Goal: Task Accomplishment & Management: Complete application form

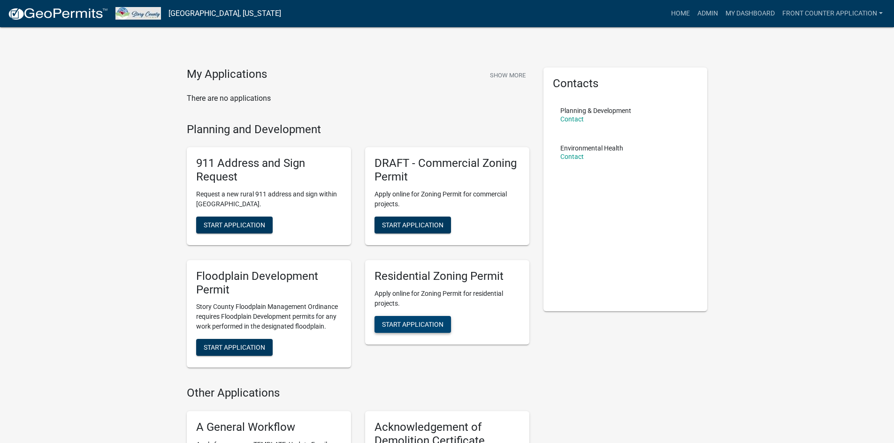
click at [426, 320] on button "Start Application" at bounding box center [412, 324] width 76 height 17
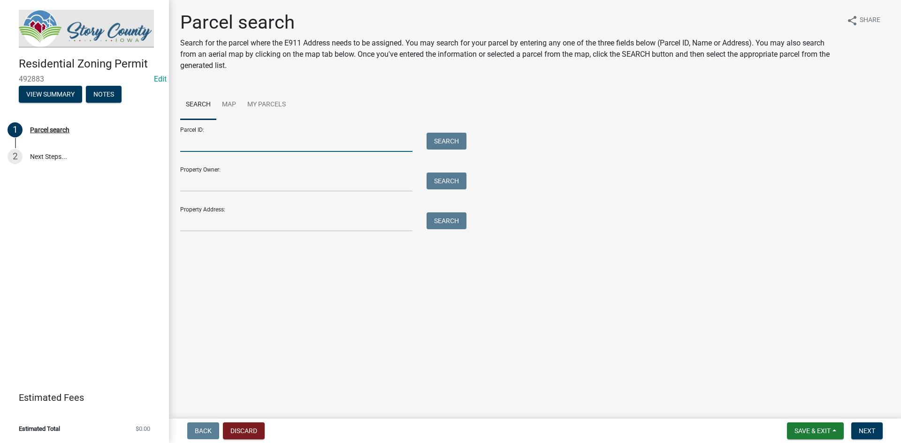
click at [268, 136] on input "Parcel ID:" at bounding box center [296, 142] width 232 height 19
drag, startPoint x: 198, startPoint y: 142, endPoint x: 478, endPoint y: 244, distance: 298.3
click at [469, 246] on main "Parcel search Search for the parcel where the E911 Address needs to be assigned…" at bounding box center [535, 207] width 732 height 415
click at [234, 136] on input "Parcel ID:" at bounding box center [296, 142] width 232 height 19
paste input "1523300125"
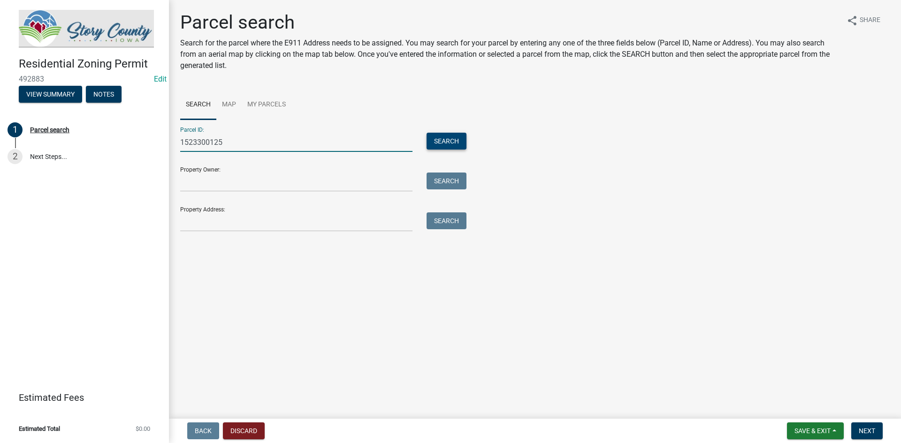
type input "1523300125"
click at [449, 144] on button "Search" at bounding box center [446, 141] width 40 height 17
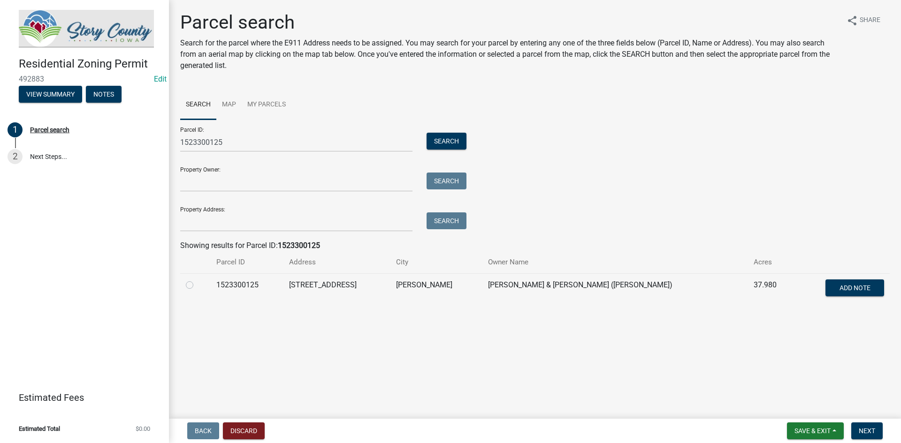
click at [197, 280] on label at bounding box center [197, 280] width 0 height 0
click at [197, 285] on input "radio" at bounding box center [200, 283] width 6 height 6
radio input "true"
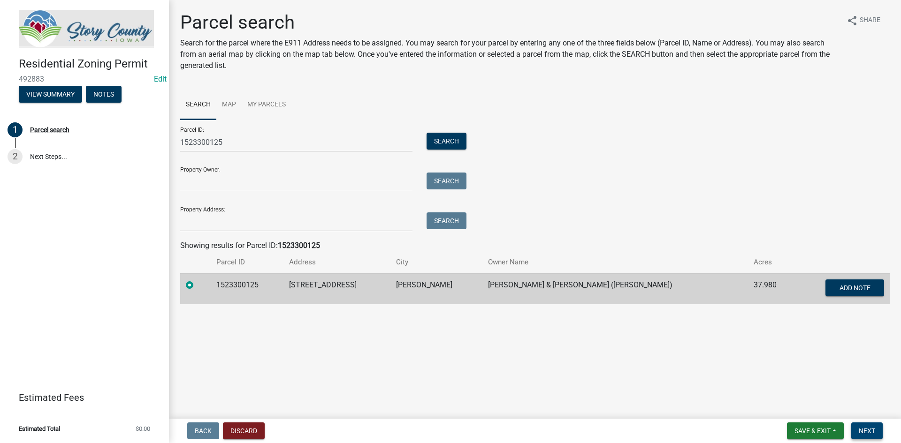
click at [873, 434] on span "Next" at bounding box center [867, 431] width 16 height 8
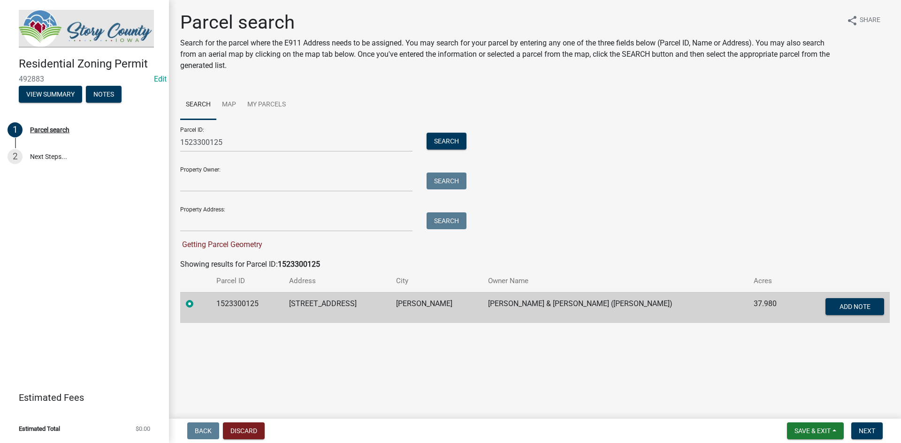
click at [893, 434] on nav "Back Discard Save & Exit Save Save & Exit Next" at bounding box center [535, 431] width 732 height 24
click at [872, 424] on button "Next" at bounding box center [866, 431] width 31 height 17
click at [232, 104] on link "Map" at bounding box center [228, 105] width 25 height 30
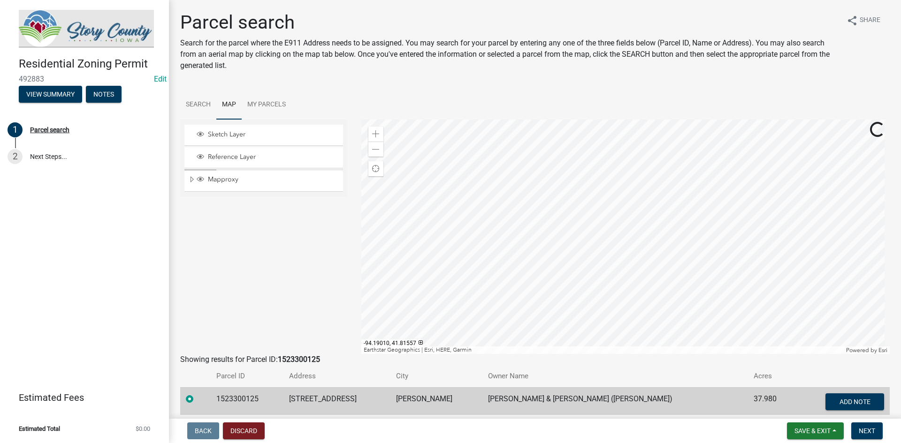
drag, startPoint x: 254, startPoint y: 397, endPoint x: 264, endPoint y: 396, distance: 9.9
click at [256, 396] on td "1523300125" at bounding box center [247, 403] width 73 height 31
click at [197, 394] on label at bounding box center [197, 394] width 0 height 0
click at [197, 399] on input "radio" at bounding box center [200, 397] width 6 height 6
click at [860, 437] on button "Next" at bounding box center [866, 431] width 31 height 17
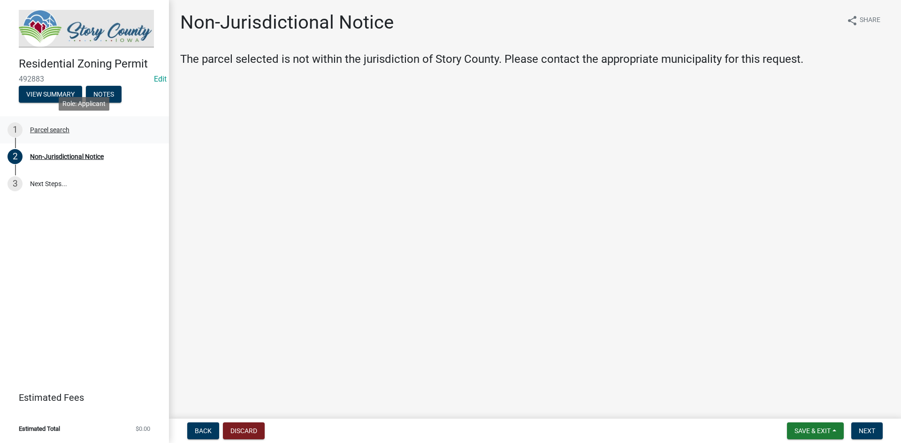
drag, startPoint x: 47, startPoint y: 129, endPoint x: 61, endPoint y: 134, distance: 15.0
click at [49, 129] on div "Parcel search" at bounding box center [49, 130] width 39 height 7
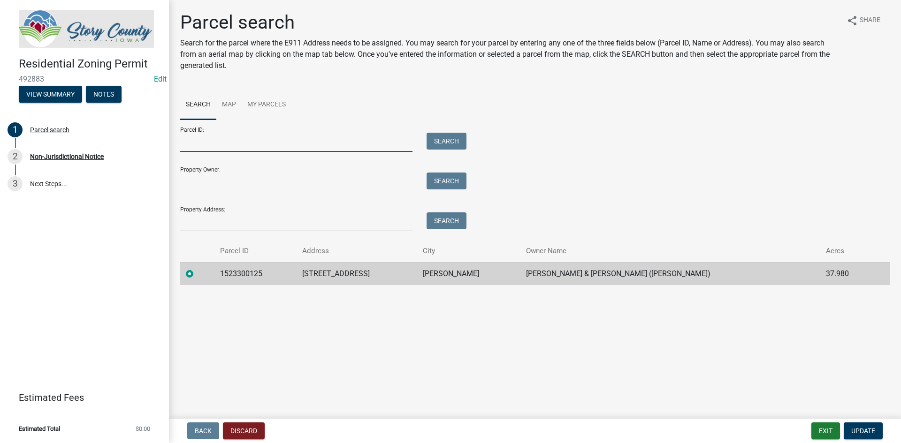
click at [264, 145] on input "Parcel ID:" at bounding box center [296, 142] width 232 height 19
paste input "1523300125"
type input "1523300125"
click at [441, 140] on button "Search" at bounding box center [446, 141] width 40 height 17
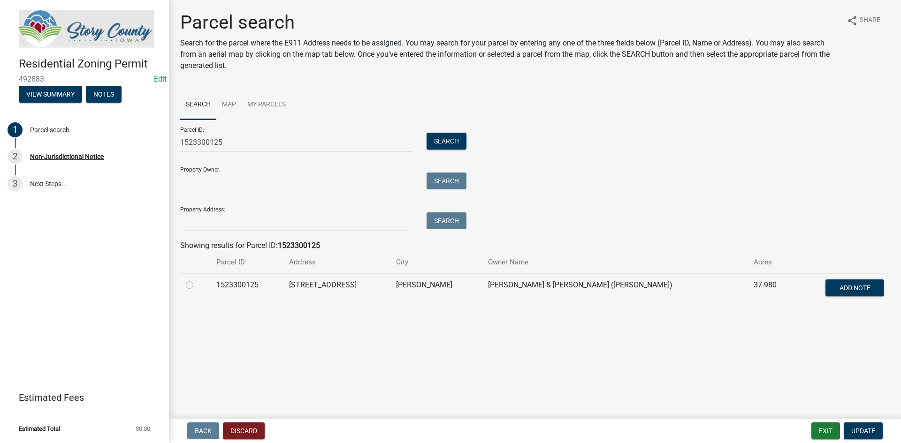
click at [197, 280] on label at bounding box center [197, 280] width 0 height 0
click at [197, 286] on input "radio" at bounding box center [200, 283] width 6 height 6
radio input "true"
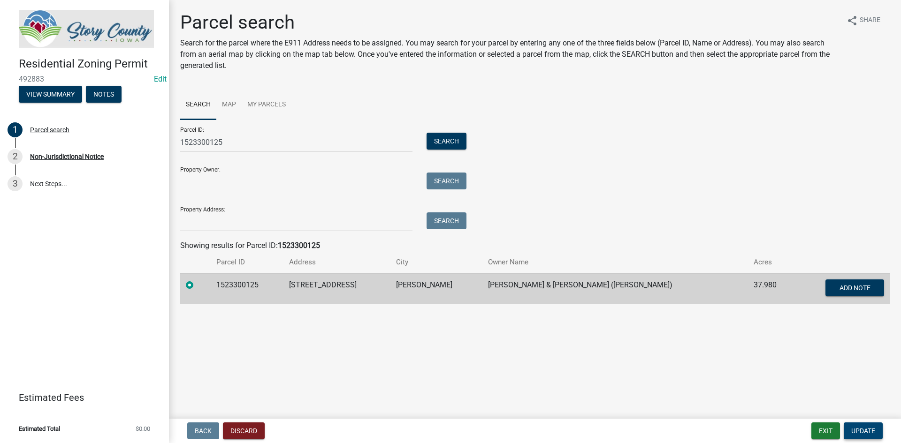
click at [864, 429] on span "Update" at bounding box center [863, 431] width 24 height 8
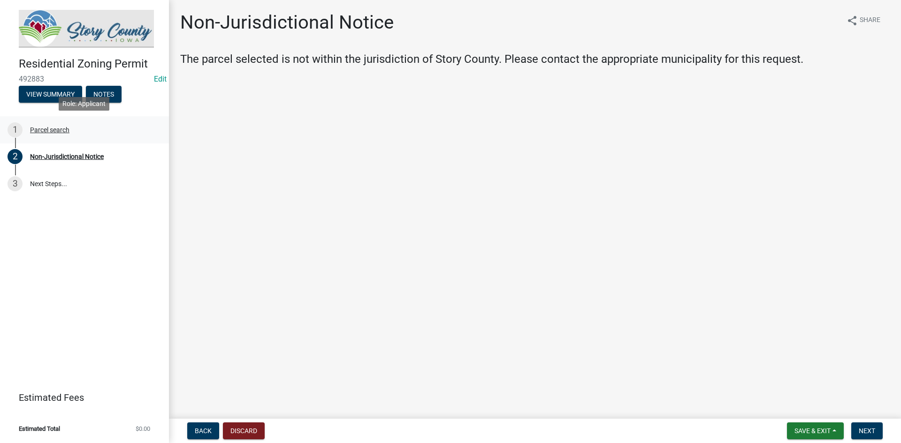
click at [40, 136] on div "1 Parcel search" at bounding box center [81, 129] width 146 height 15
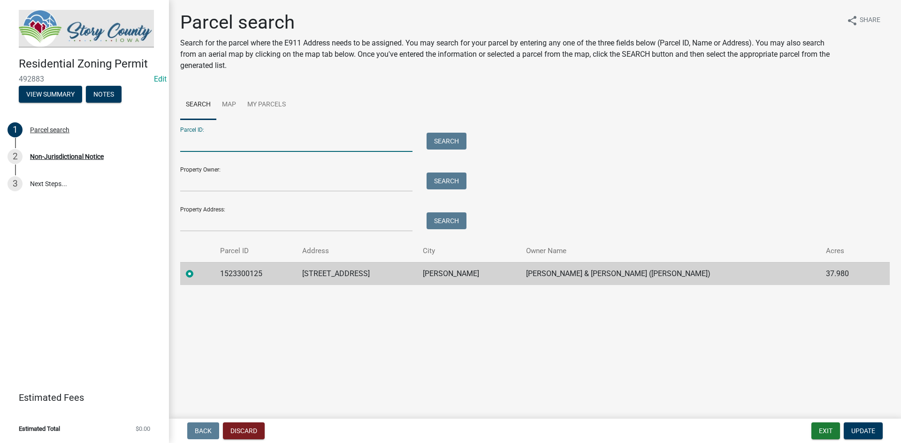
click at [221, 144] on input "Parcel ID:" at bounding box center [296, 142] width 232 height 19
paste input "1523300125"
type input "1523300125"
click at [450, 142] on button "Search" at bounding box center [446, 141] width 40 height 17
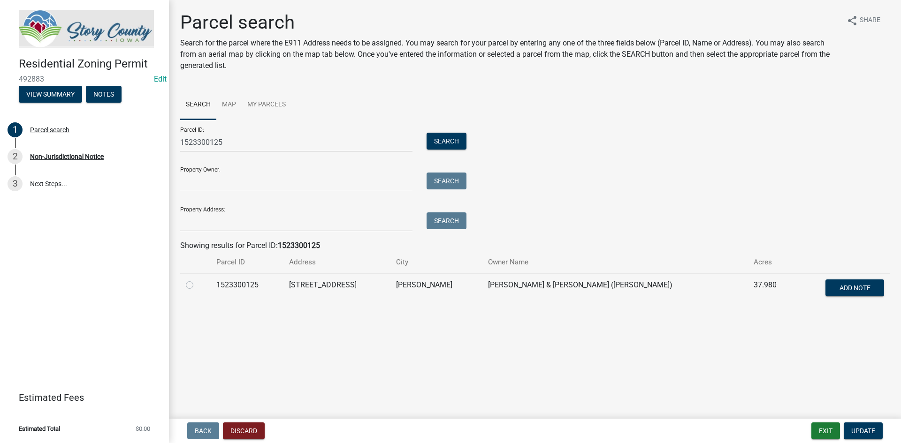
click at [197, 280] on label at bounding box center [197, 280] width 0 height 0
click at [197, 284] on input "radio" at bounding box center [200, 283] width 6 height 6
radio input "true"
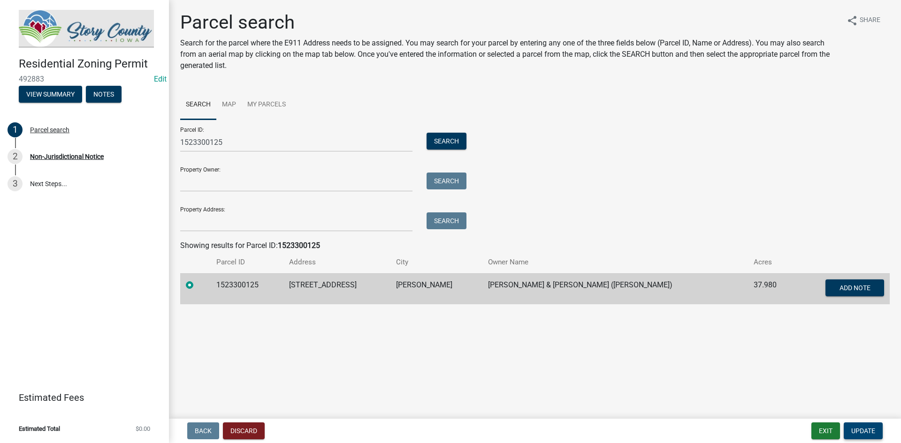
click at [857, 427] on span "Update" at bounding box center [863, 431] width 24 height 8
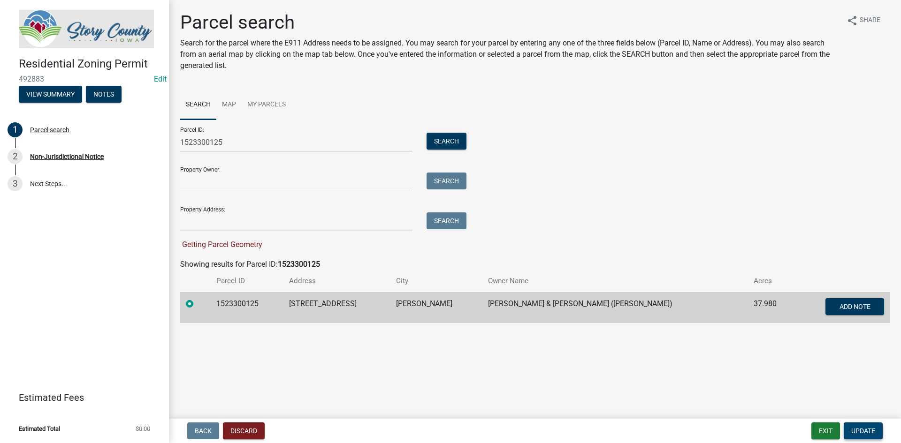
click at [856, 431] on span "Update" at bounding box center [863, 431] width 24 height 8
click at [231, 107] on link "Map" at bounding box center [228, 105] width 25 height 30
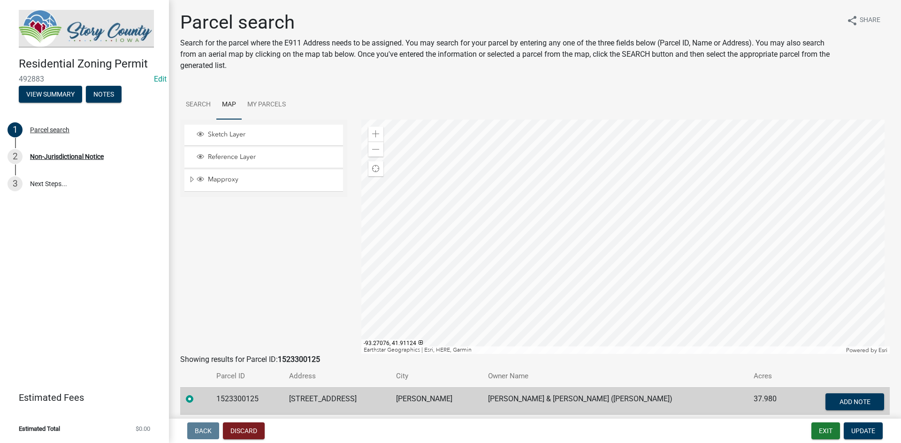
click at [678, 258] on div at bounding box center [625, 237] width 529 height 235
click at [372, 134] on span at bounding box center [376, 134] width 8 height 8
click at [605, 158] on div at bounding box center [625, 237] width 529 height 235
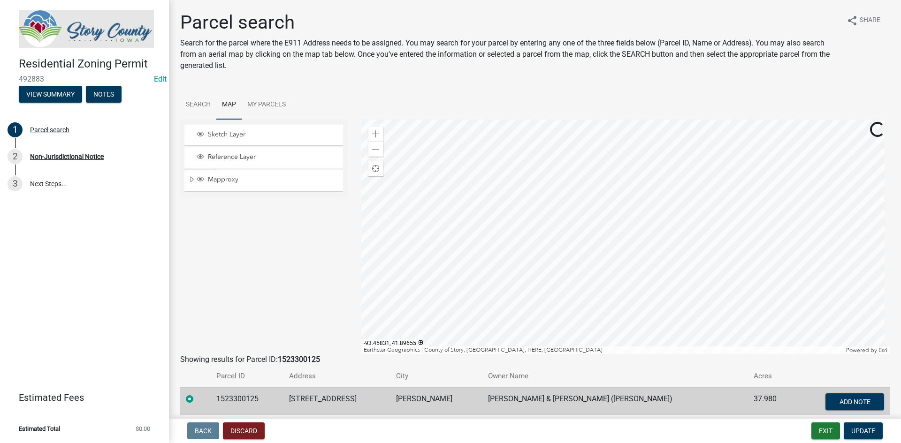
click at [593, 270] on div at bounding box center [625, 237] width 529 height 235
click at [191, 180] on span "Expand" at bounding box center [192, 179] width 8 height 9
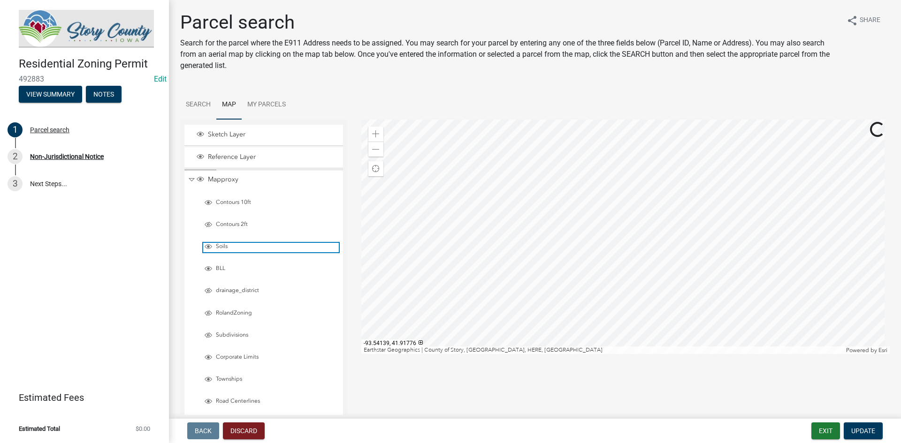
click at [211, 248] on span "Layer List" at bounding box center [209, 247] width 8 height 8
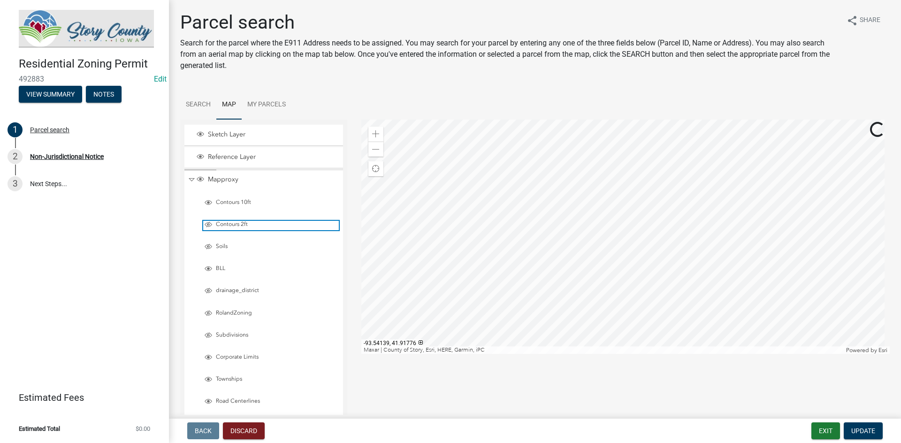
click at [207, 225] on span "Layer List" at bounding box center [209, 225] width 8 height 8
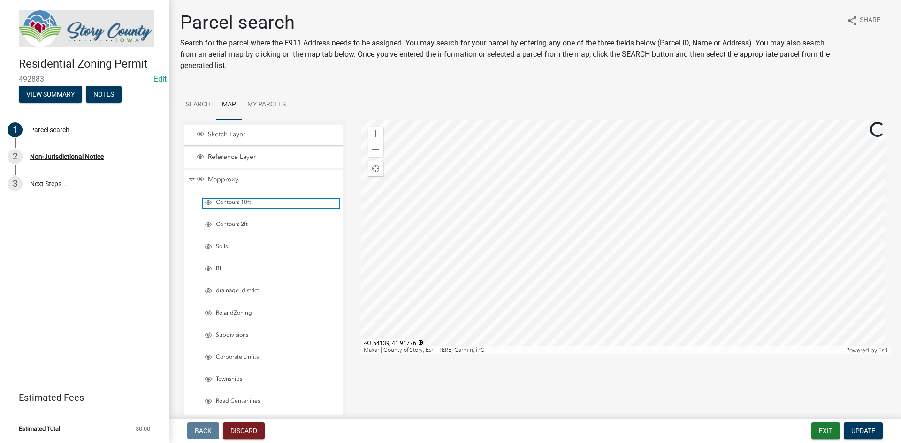
click at [208, 205] on span "Layer List" at bounding box center [209, 203] width 8 height 8
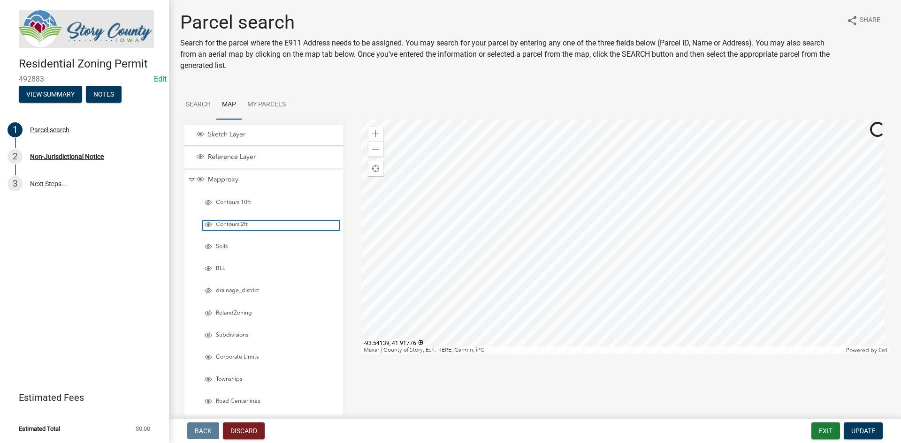
click at [208, 226] on span "Layer List" at bounding box center [209, 225] width 8 height 8
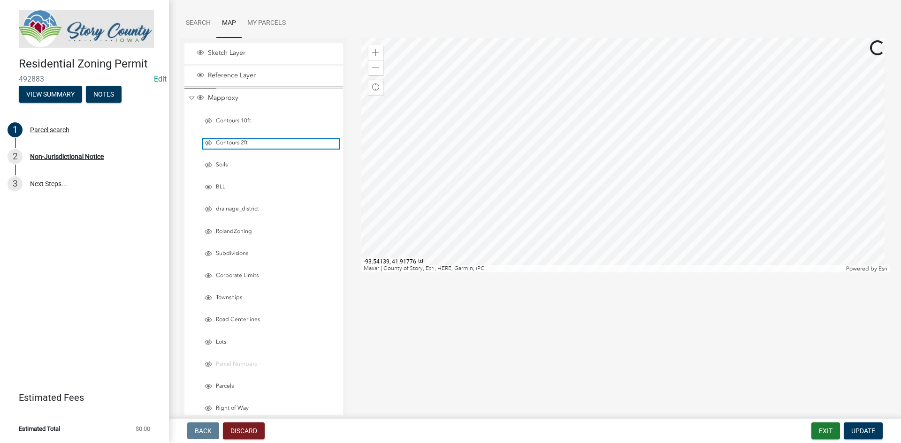
scroll to position [94, 0]
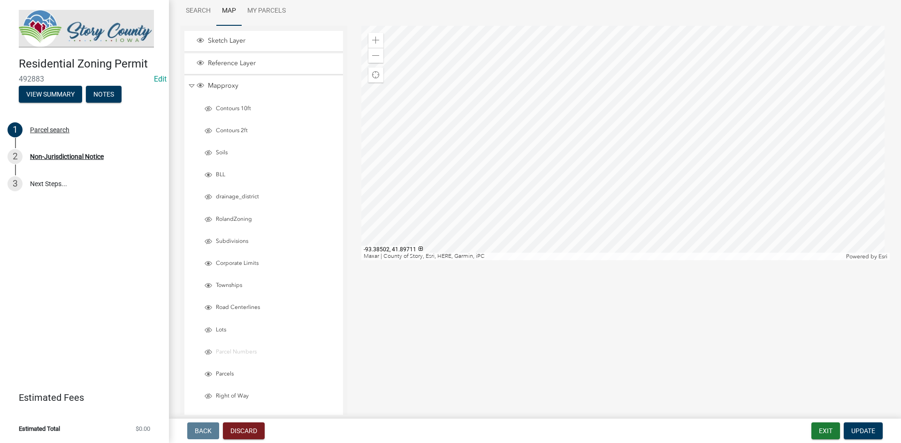
click at [618, 157] on div at bounding box center [625, 143] width 529 height 235
click at [875, 432] on button "Update" at bounding box center [863, 431] width 39 height 17
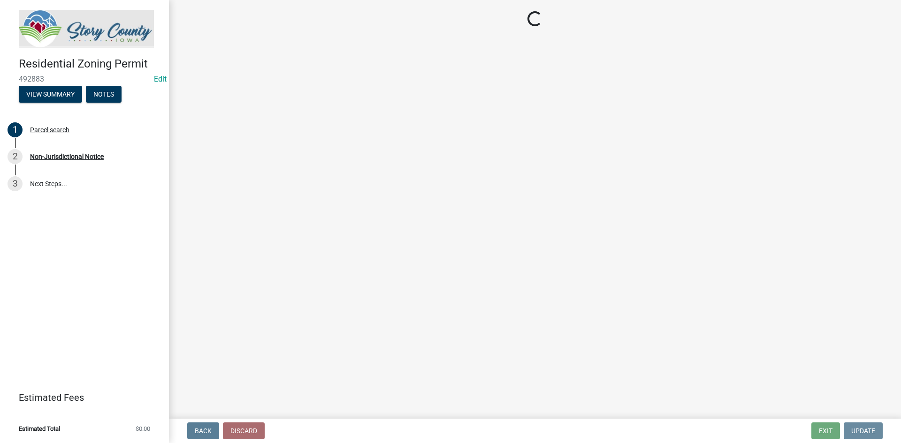
scroll to position [0, 0]
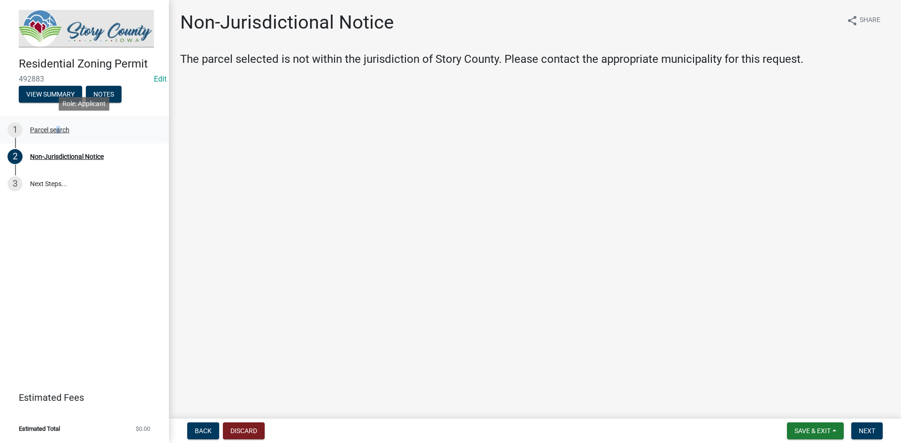
drag, startPoint x: 55, startPoint y: 129, endPoint x: 54, endPoint y: 135, distance: 6.2
click at [55, 129] on div "Parcel search" at bounding box center [49, 130] width 39 height 7
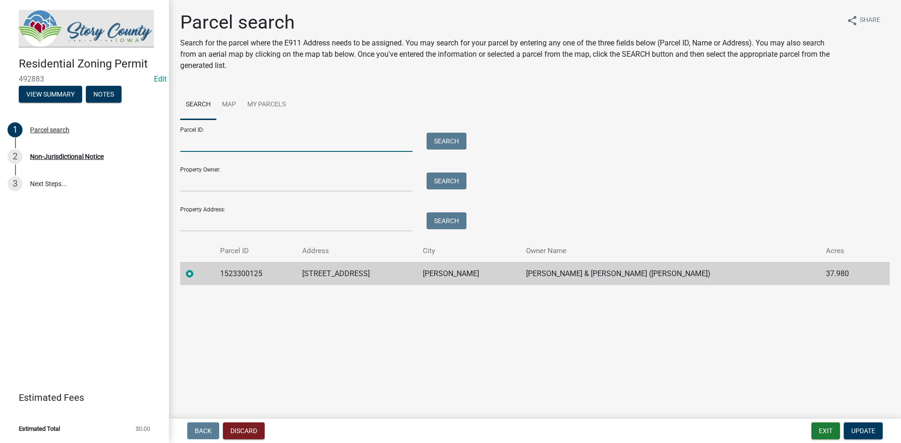
click at [251, 137] on input "Parcel ID:" at bounding box center [296, 142] width 232 height 19
paste input "1523300125"
type input "1523300125"
drag, startPoint x: 453, startPoint y: 137, endPoint x: 455, endPoint y: 145, distance: 8.8
click at [453, 139] on button "Search" at bounding box center [446, 141] width 40 height 17
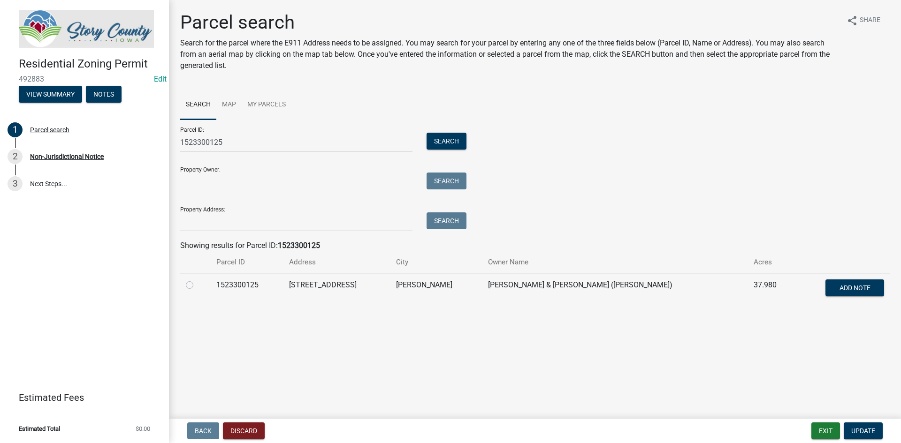
click at [197, 280] on label at bounding box center [197, 280] width 0 height 0
click at [197, 286] on input "radio" at bounding box center [200, 283] width 6 height 6
radio input "true"
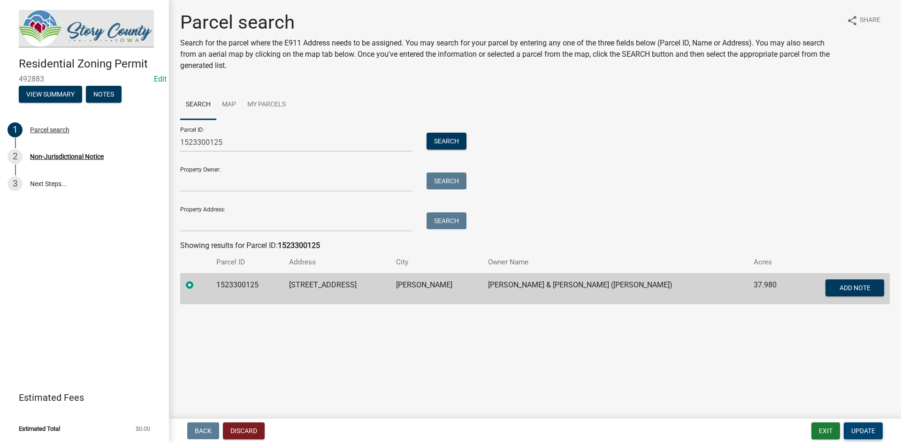
drag, startPoint x: 857, startPoint y: 431, endPoint x: 843, endPoint y: 430, distance: 13.6
click at [855, 430] on span "Update" at bounding box center [863, 431] width 24 height 8
